Goal: Obtain resource: Obtain resource

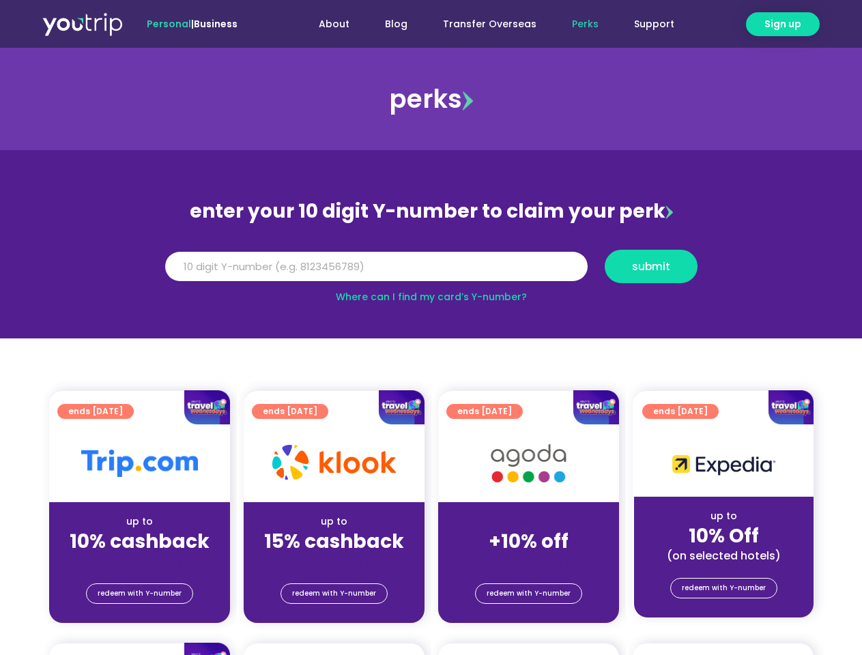
click at [431, 328] on section "enter your 10 digit Y-number to claim your perk Y Number submit Where can I fin…" at bounding box center [431, 244] width 862 height 188
click at [783, 24] on span "Sign up" at bounding box center [782, 24] width 37 height 14
click at [431, 266] on input "Y Number" at bounding box center [376, 267] width 422 height 30
click at [650, 266] on span "submit" at bounding box center [651, 266] width 38 height 10
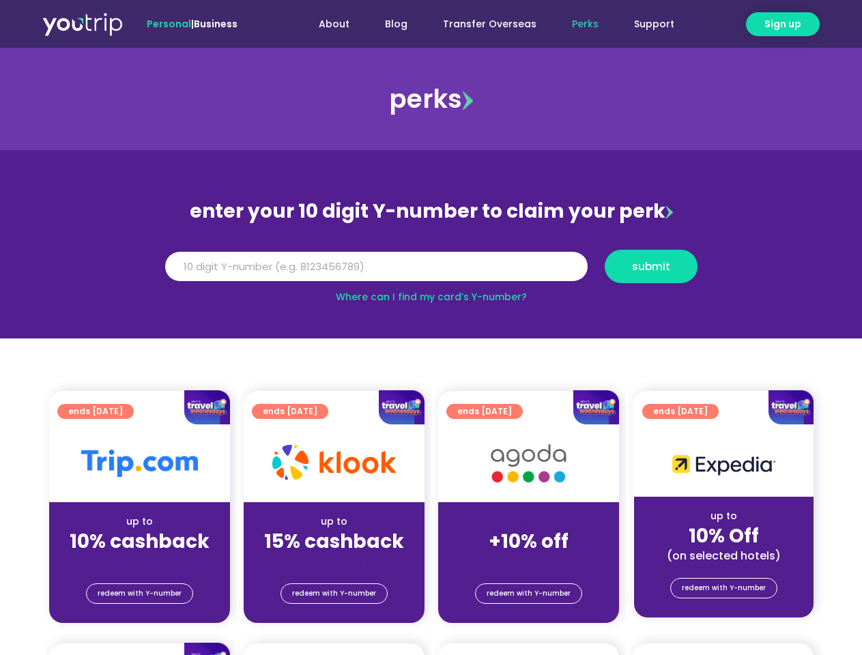
click at [651, 266] on span "submit" at bounding box center [651, 266] width 38 height 10
click at [650, 266] on span "submit" at bounding box center [651, 266] width 38 height 10
click at [139, 594] on span "redeem with Y-number" at bounding box center [140, 593] width 84 height 19
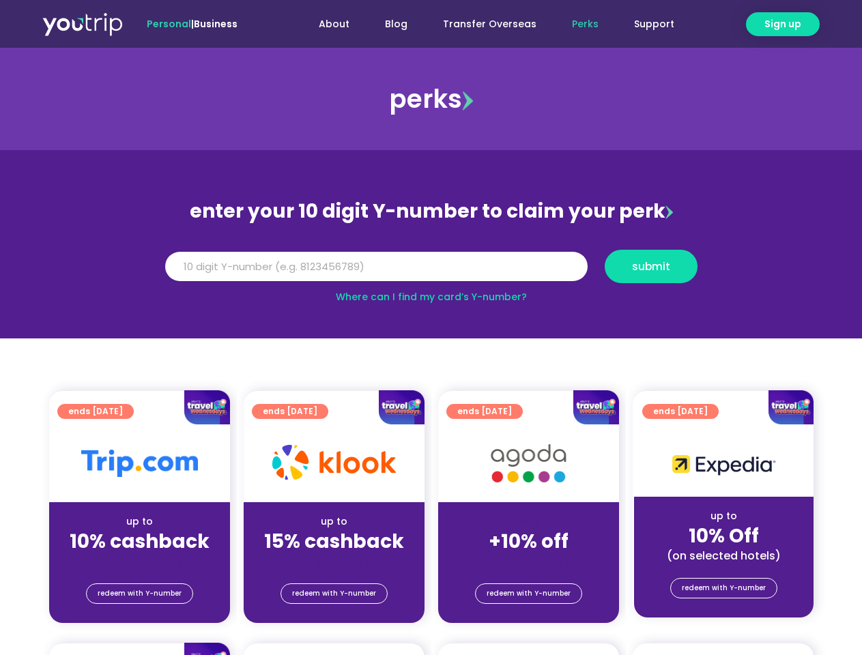
scroll to position [150, 0]
